Goal: Navigation & Orientation: Go to known website

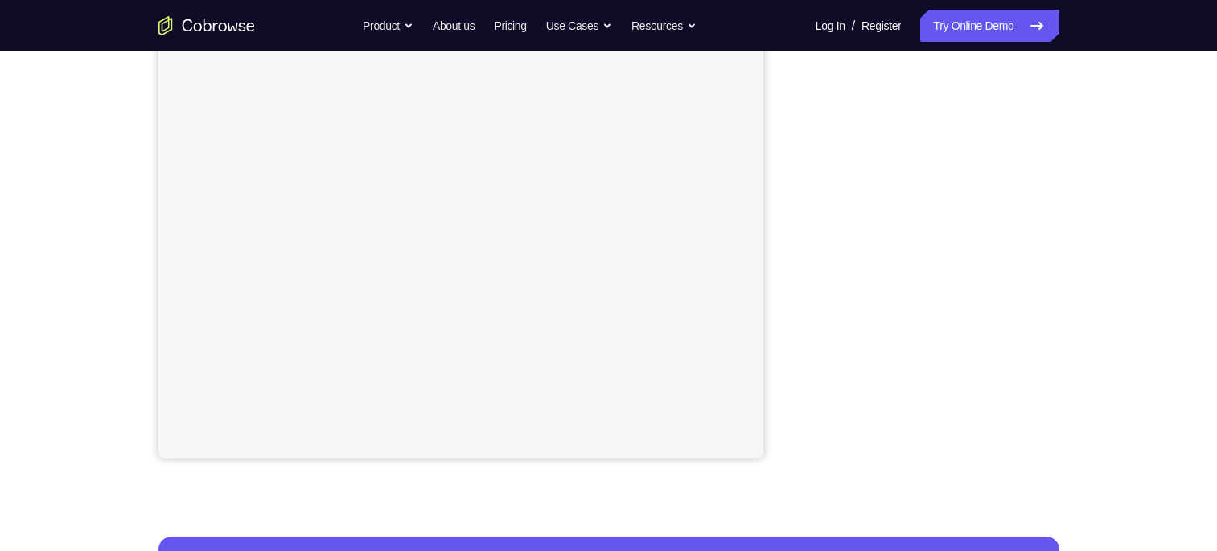
scroll to position [291, 0]
